Goal: Use online tool/utility: Utilize a website feature to perform a specific function

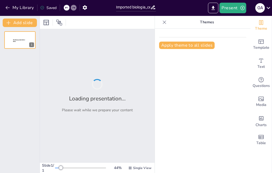
type input "Imported biologia_celular_para_ninos.pptx"
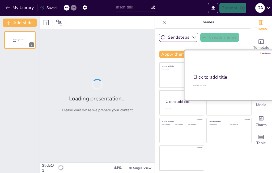
type input "Imported biologia_celular_para_ninos.pptx"
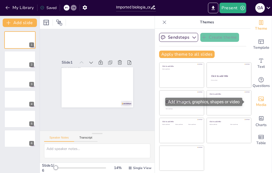
click at [258, 102] on icon "Add images, graphics, shapes or video" at bounding box center [261, 99] width 6 height 6
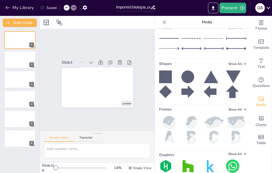
scroll to position [74, 0]
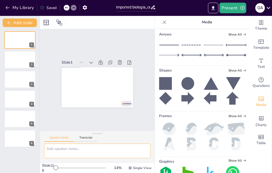
click at [82, 152] on textarea at bounding box center [97, 151] width 106 height 15
click at [80, 144] on textarea "MEJORA ESTA PRESENTACION Y AGREGALE IMAGENES" at bounding box center [97, 151] width 106 height 15
type textarea "MEJORA ESTA PRESENTACION Y AGREGALE IMAGENES"
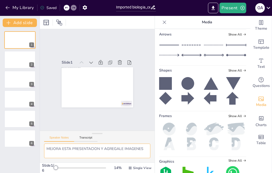
drag, startPoint x: 82, startPoint y: 139, endPoint x: 40, endPoint y: 111, distance: 50.4
click at [44, 144] on textarea "MEJORA ESTA PRESENTACION Y AGREGALE IMAGENES" at bounding box center [97, 151] width 106 height 15
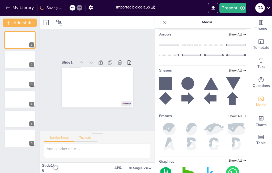
click at [85, 136] on button "Transcript" at bounding box center [86, 139] width 24 height 6
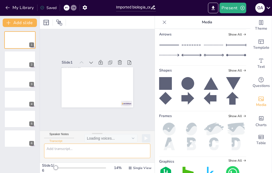
click at [97, 144] on textarea at bounding box center [97, 151] width 106 height 15
type textarea "SDS"
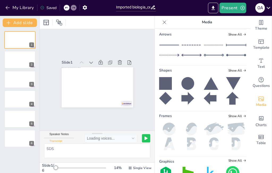
click at [144, 137] on icon at bounding box center [145, 139] width 3 height 4
click at [142, 134] on button at bounding box center [146, 138] width 8 height 8
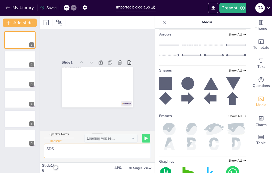
drag, startPoint x: 71, startPoint y: 143, endPoint x: 36, endPoint y: 122, distance: 41.0
click at [44, 144] on textarea "SDS" at bounding box center [97, 151] width 106 height 15
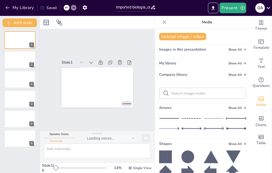
click at [162, 24] on icon at bounding box center [164, 22] width 5 height 5
